Goal: Task Accomplishment & Management: Manage account settings

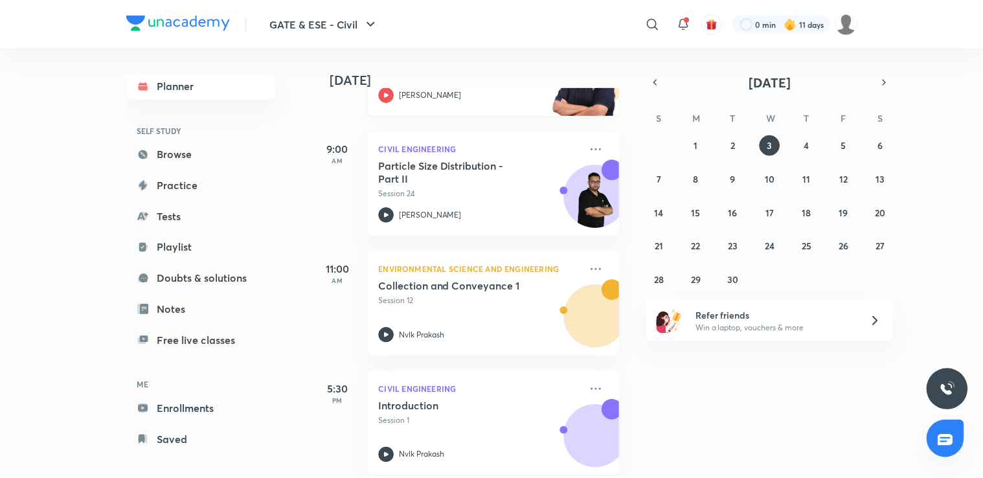
scroll to position [290, 0]
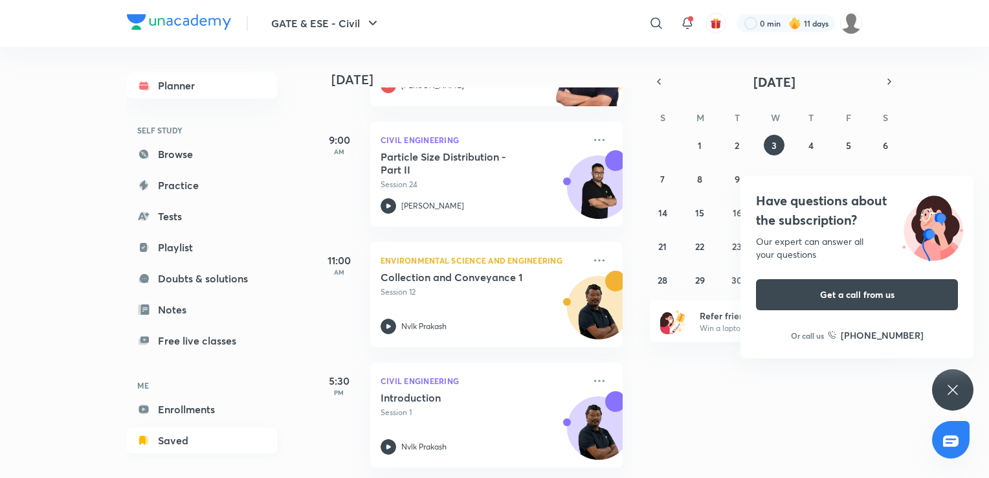
click at [224, 434] on link "Saved" at bounding box center [202, 440] width 150 height 26
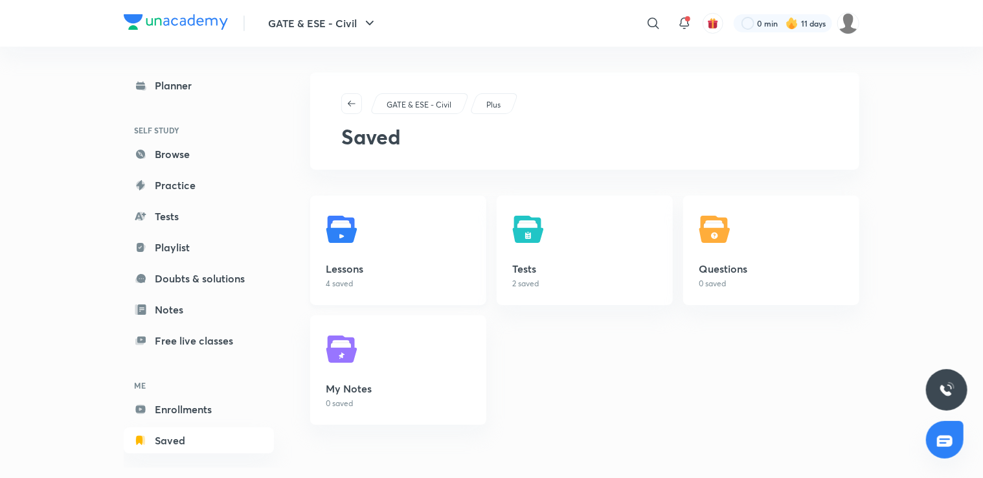
click at [372, 276] on h5 "Lessons" at bounding box center [398, 269] width 145 height 16
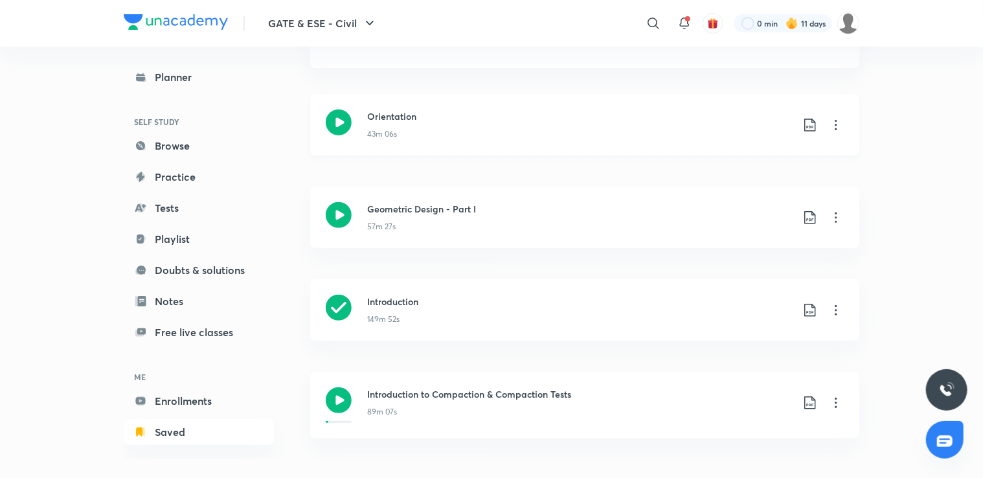
scroll to position [123, 0]
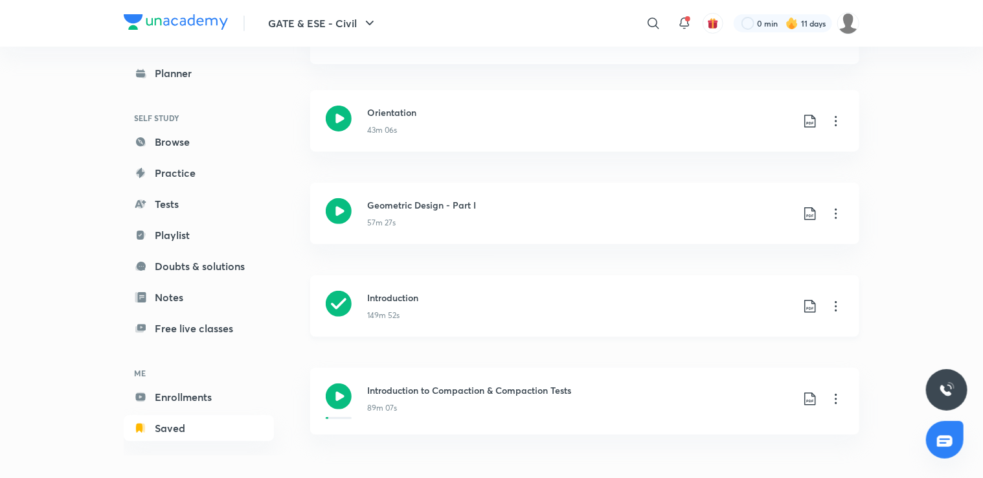
click at [837, 307] on icon at bounding box center [836, 306] width 16 height 16
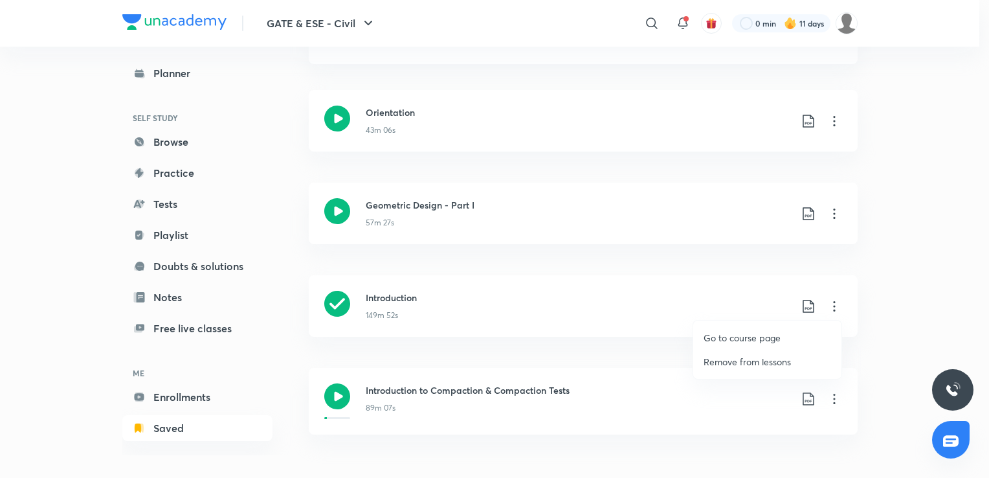
click at [733, 337] on p "Go to course page" at bounding box center [742, 338] width 77 height 14
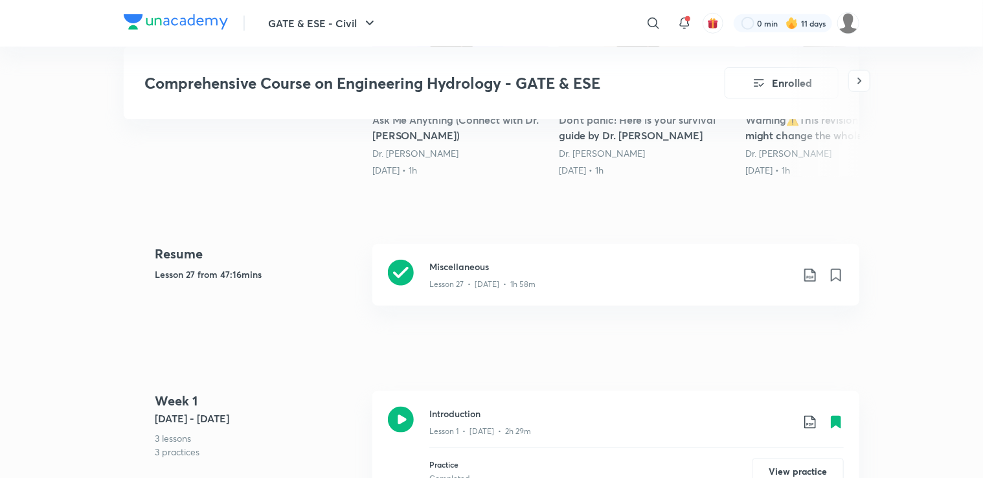
scroll to position [521, 0]
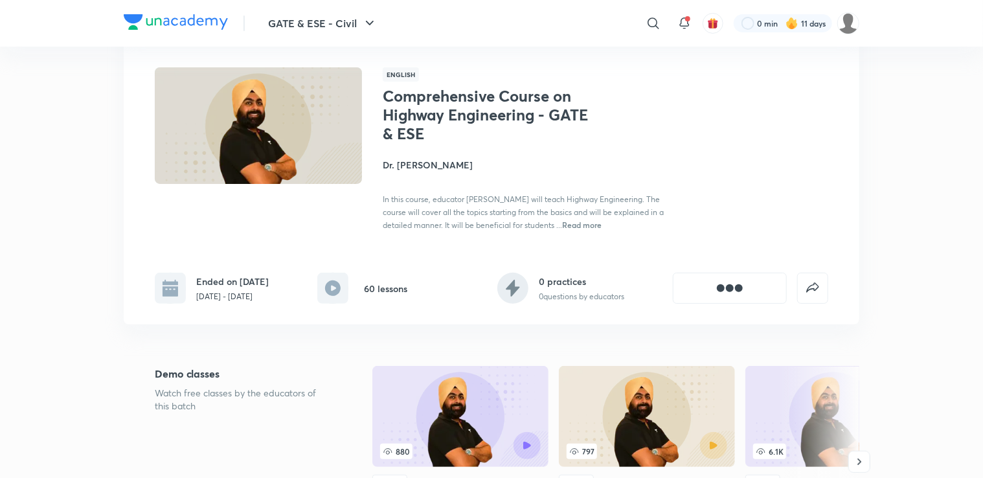
scroll to position [74, 0]
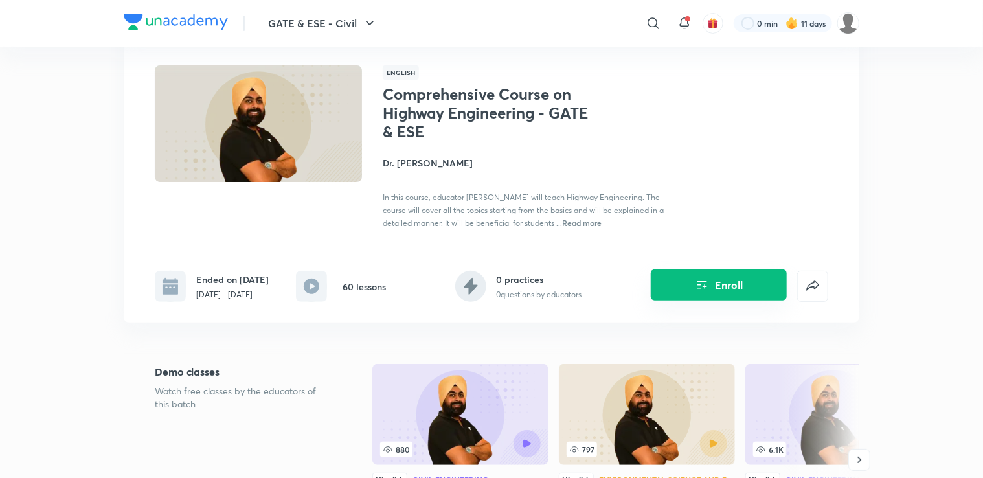
click at [704, 300] on div "Enroll" at bounding box center [718, 276] width 219 height 52
click at [704, 295] on button "Enroll" at bounding box center [719, 284] width 136 height 31
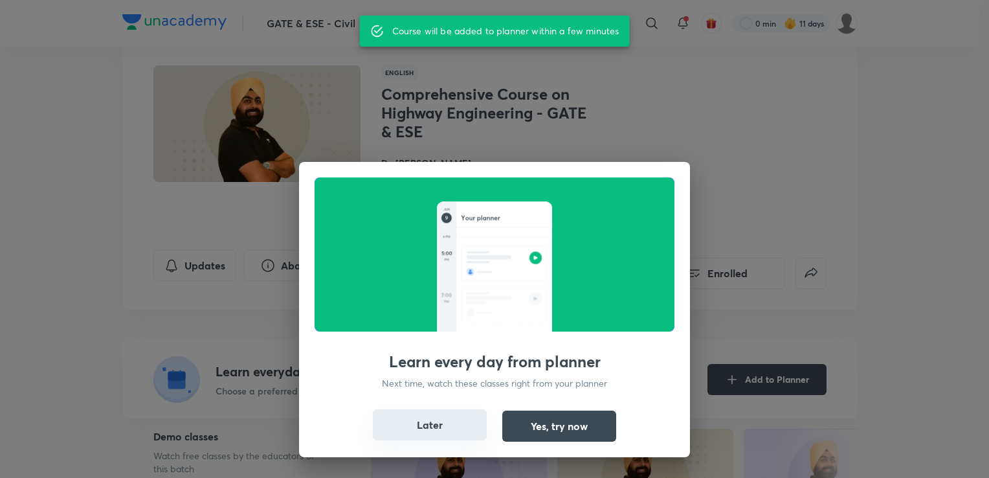
click at [447, 430] on button "Later" at bounding box center [430, 424] width 114 height 31
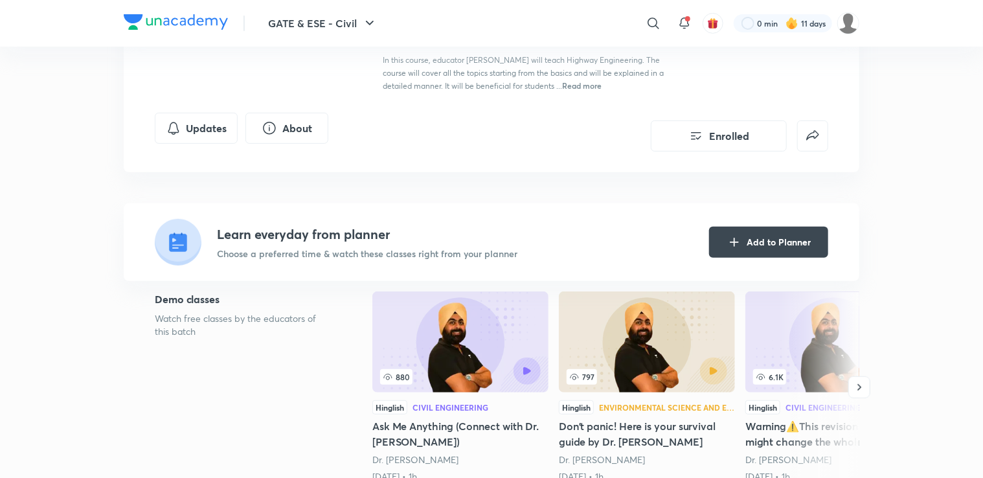
scroll to position [212, 0]
click at [730, 141] on button "Enrolled" at bounding box center [719, 133] width 136 height 31
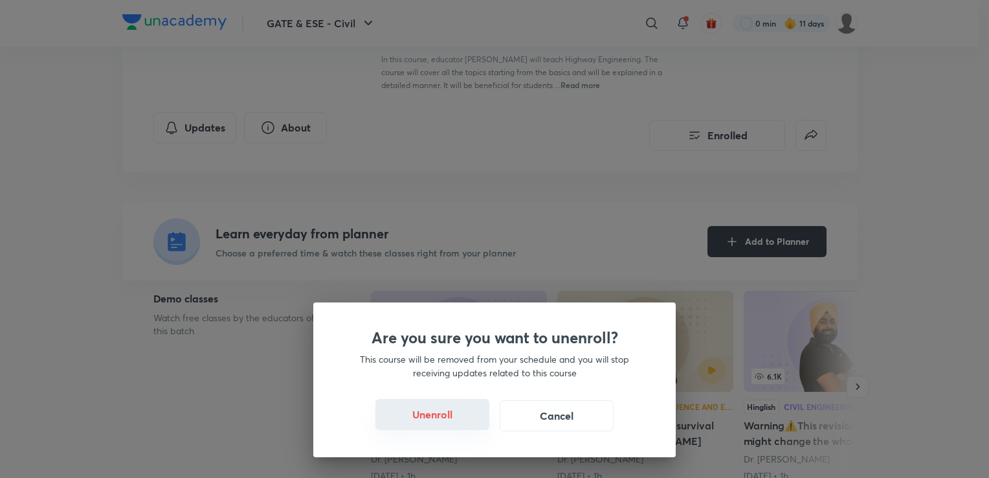
click at [442, 421] on button "Unenroll" at bounding box center [433, 414] width 114 height 31
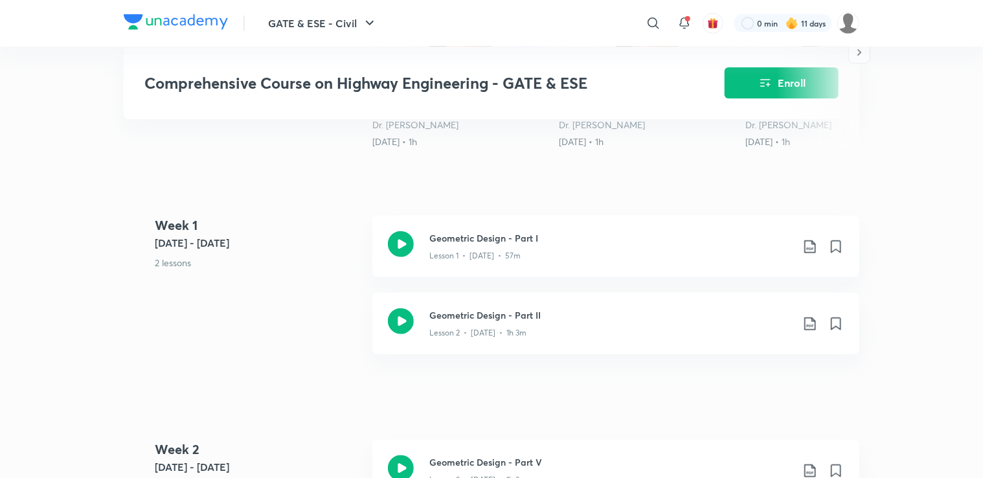
scroll to position [483, 0]
click at [835, 245] on icon at bounding box center [835, 246] width 9 height 12
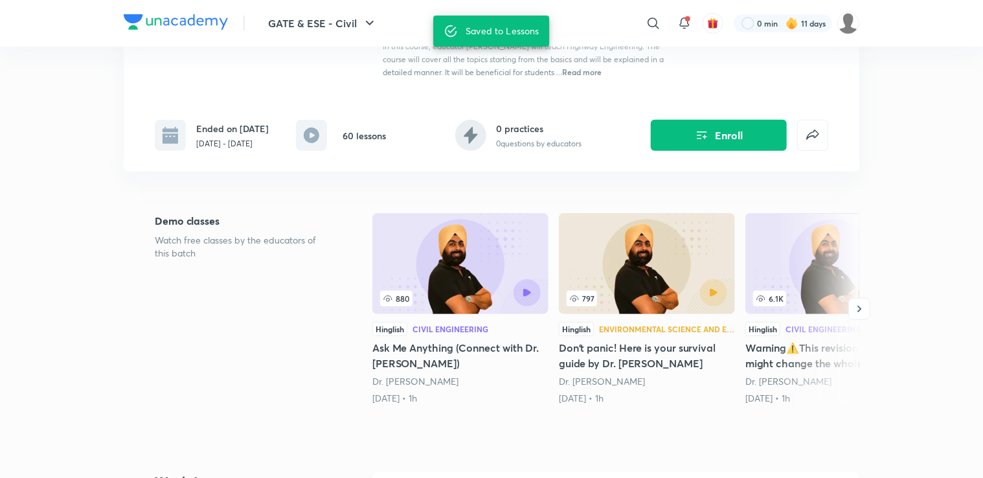
scroll to position [0, 0]
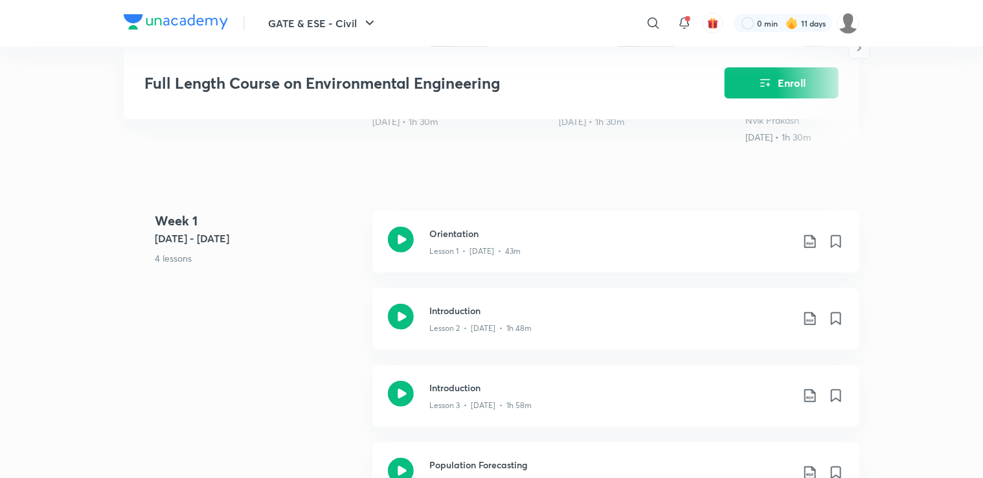
scroll to position [471, 0]
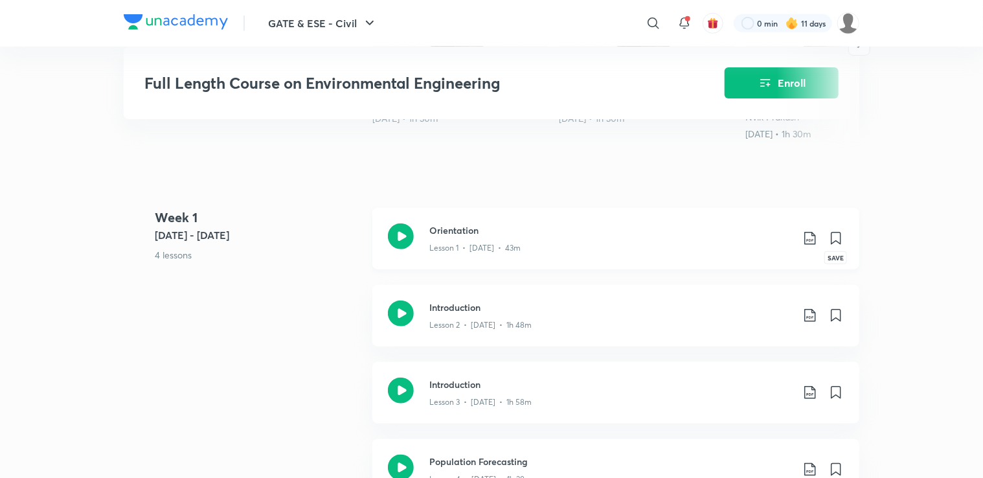
click at [831, 244] on icon at bounding box center [835, 238] width 9 height 12
